Goal: Transaction & Acquisition: Book appointment/travel/reservation

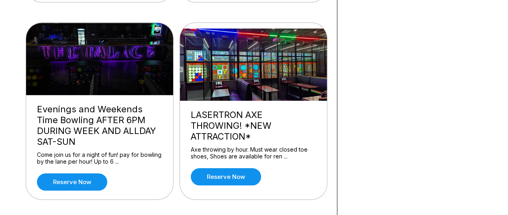
scroll to position [241, 0]
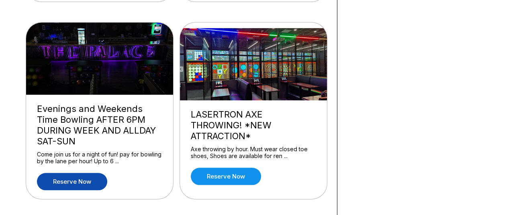
click at [91, 173] on link "Reserve now" at bounding box center [72, 181] width 70 height 17
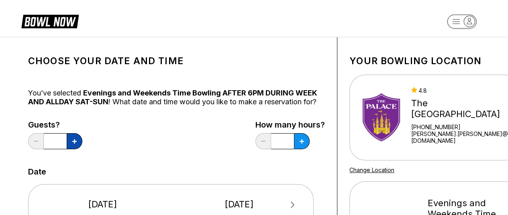
click at [74, 141] on icon at bounding box center [74, 141] width 4 height 4
type input "*"
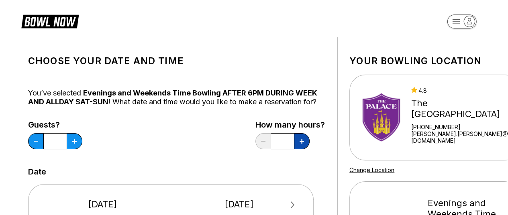
click at [300, 143] on icon at bounding box center [302, 141] width 4 height 4
drag, startPoint x: 300, startPoint y: 143, endPoint x: 215, endPoint y: 139, distance: 85.2
click at [215, 139] on div "Guests? * How many hours? ***" at bounding box center [176, 137] width 297 height 33
click at [262, 140] on button at bounding box center [263, 141] width 16 height 16
click at [305, 143] on button at bounding box center [302, 141] width 16 height 16
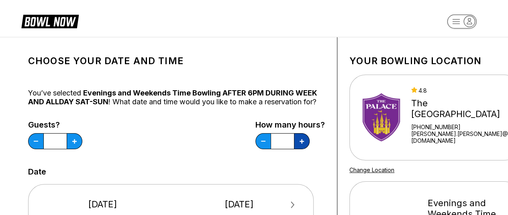
click at [305, 143] on button at bounding box center [302, 141] width 16 height 16
type input "*"
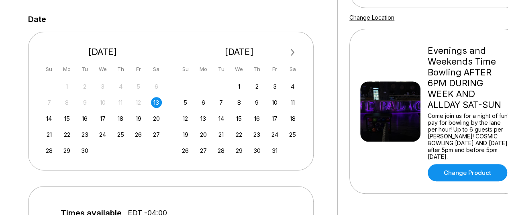
scroll to position [153, 0]
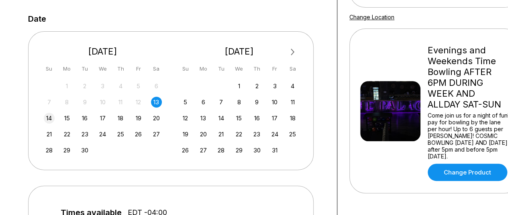
click at [46, 118] on div "14" at bounding box center [49, 118] width 11 height 11
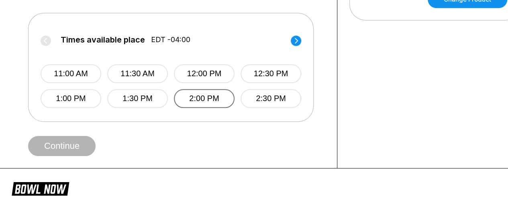
scroll to position [327, 0]
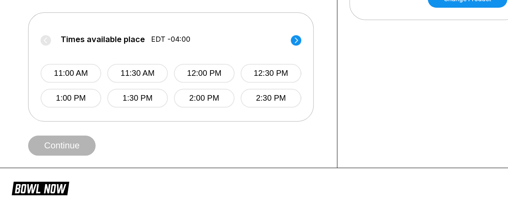
click at [295, 39] on circle at bounding box center [296, 40] width 10 height 10
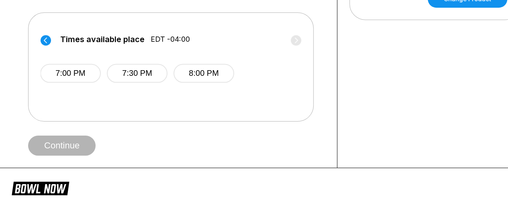
click at [47, 41] on circle at bounding box center [46, 40] width 10 height 10
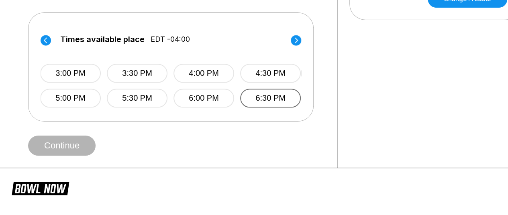
click at [251, 98] on button "6:30 PM" at bounding box center [270, 98] width 61 height 19
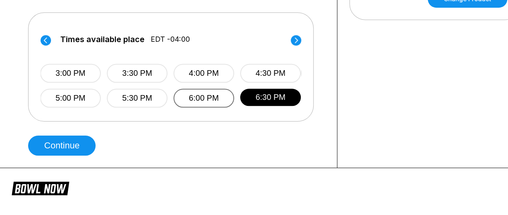
click at [198, 94] on button "6:00 PM" at bounding box center [204, 98] width 61 height 19
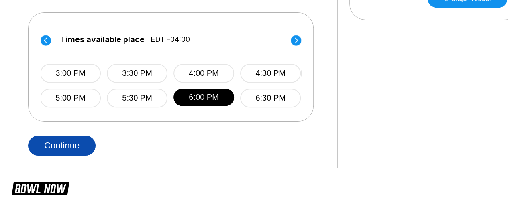
click at [88, 146] on button "Continue" at bounding box center [61, 146] width 67 height 20
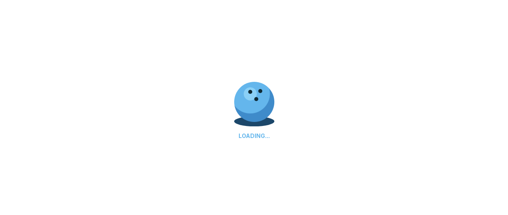
select select "**"
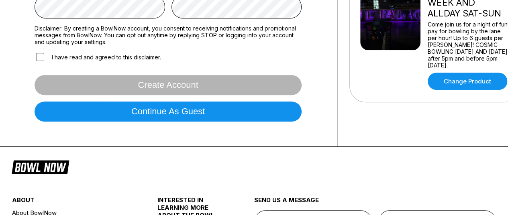
scroll to position [245, 0]
